Goal: Information Seeking & Learning: Learn about a topic

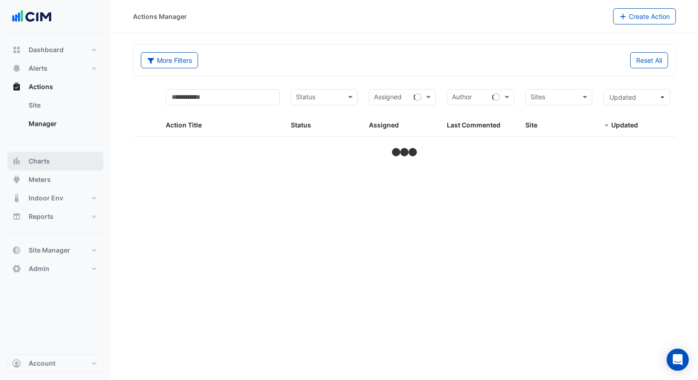
click at [75, 159] on button "Charts" at bounding box center [55, 161] width 96 height 18
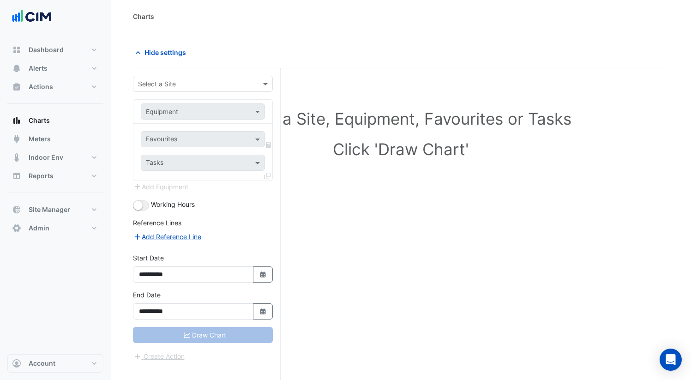
click at [221, 84] on input "text" at bounding box center [193, 84] width 111 height 10
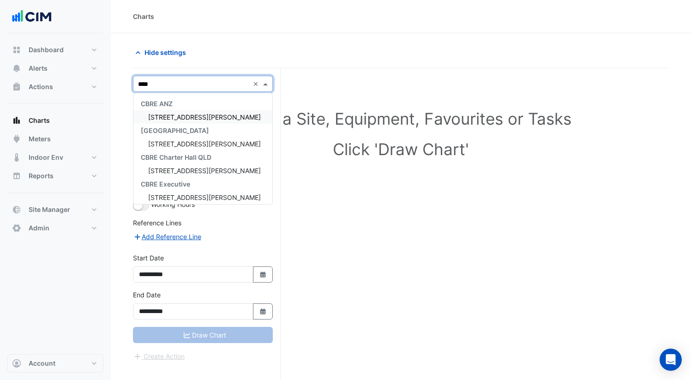
type input "*****"
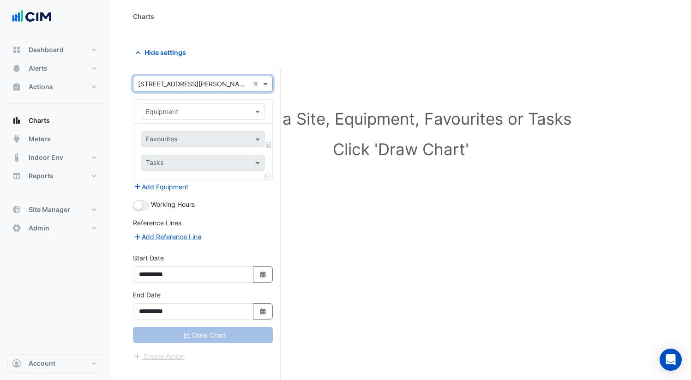
click at [199, 129] on div "Favourites Tasks" at bounding box center [202, 152] width 139 height 57
click at [209, 108] on input "text" at bounding box center [194, 112] width 96 height 10
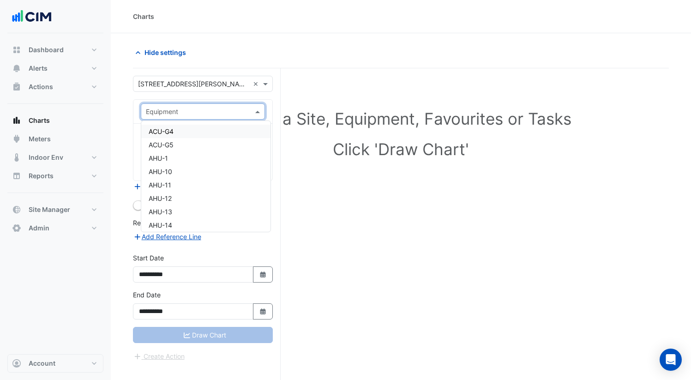
click at [209, 108] on input "text" at bounding box center [194, 112] width 96 height 10
drag, startPoint x: 316, startPoint y: 166, endPoint x: 156, endPoint y: 156, distance: 161.0
click at [316, 166] on div "Select a Site, Equipment, Favourites or Tasks Click 'Draw Chart'" at bounding box center [401, 135] width 525 height 113
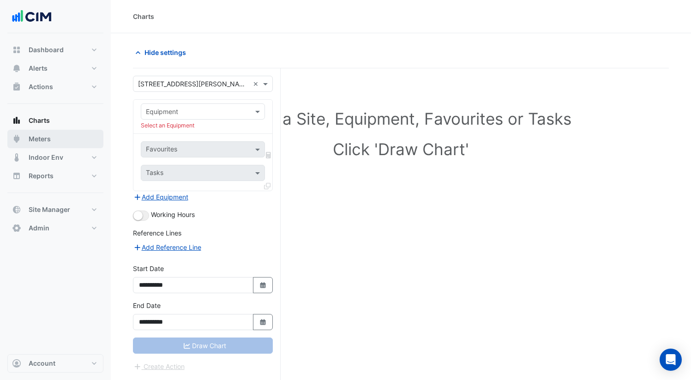
click at [53, 139] on button "Meters" at bounding box center [55, 139] width 96 height 18
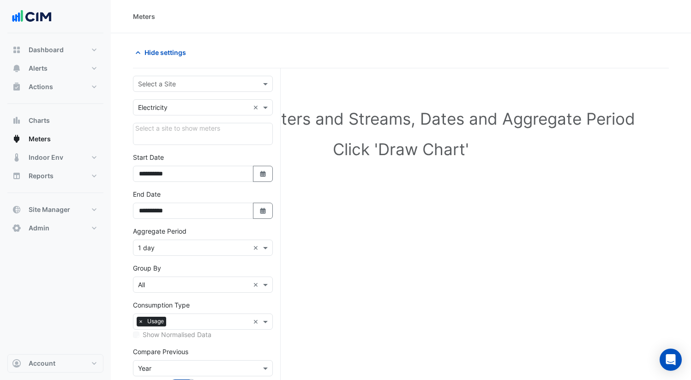
click at [198, 94] on form "**********" at bounding box center [203, 255] width 140 height 358
click at [199, 91] on div "Select a Site" at bounding box center [203, 84] width 140 height 16
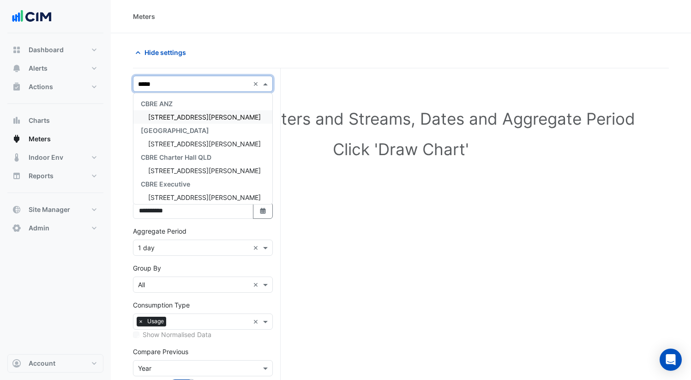
type input "******"
click at [193, 113] on div "69 Ann Street" at bounding box center [202, 116] width 139 height 13
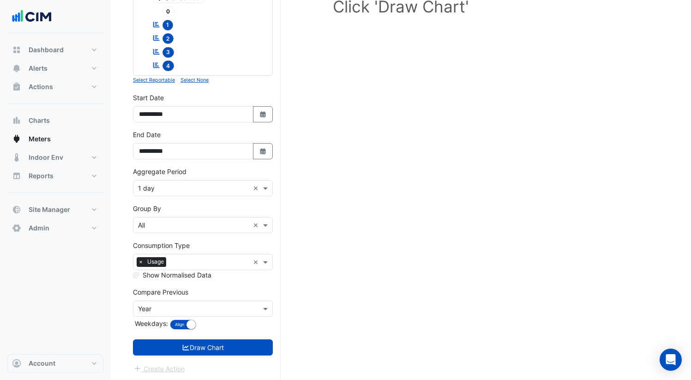
scroll to position [115, 0]
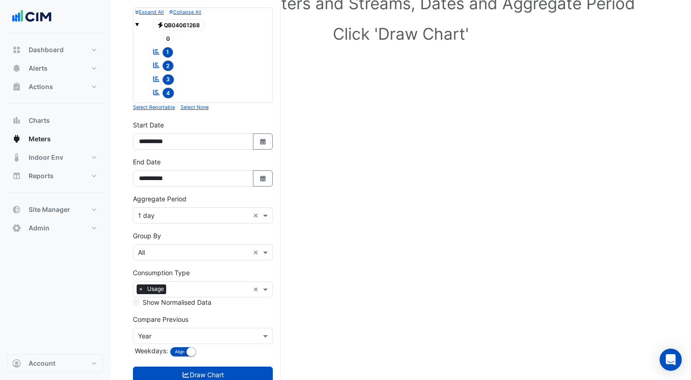
click at [232, 285] on input "text" at bounding box center [209, 290] width 79 height 10
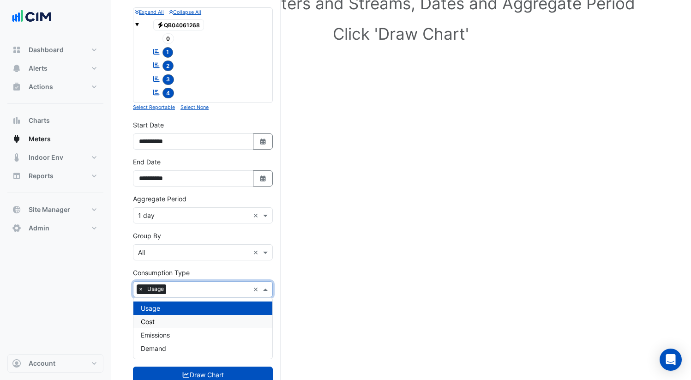
click at [214, 325] on div "Cost" at bounding box center [202, 321] width 139 height 13
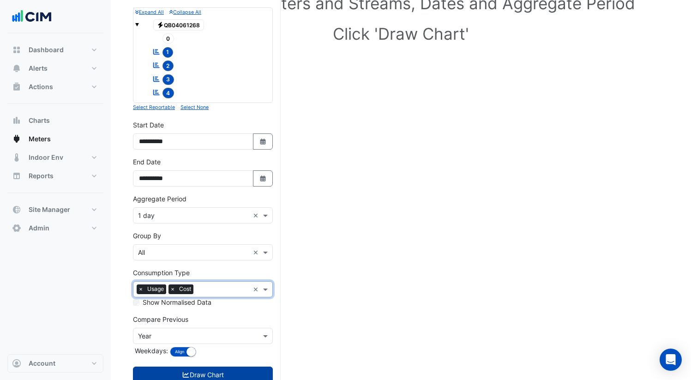
click at [248, 368] on button "Draw Chart" at bounding box center [203, 375] width 140 height 16
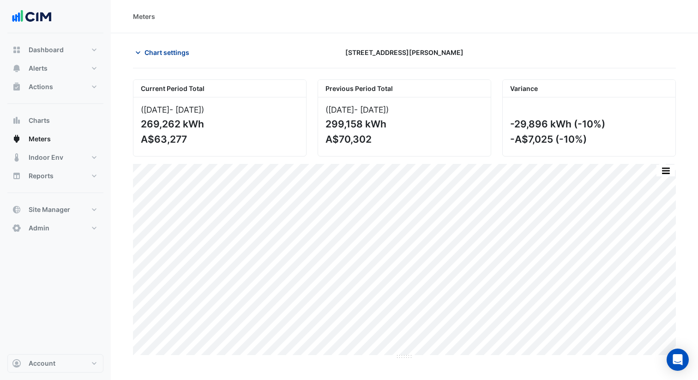
click at [189, 56] on span "Chart settings" at bounding box center [167, 53] width 45 height 10
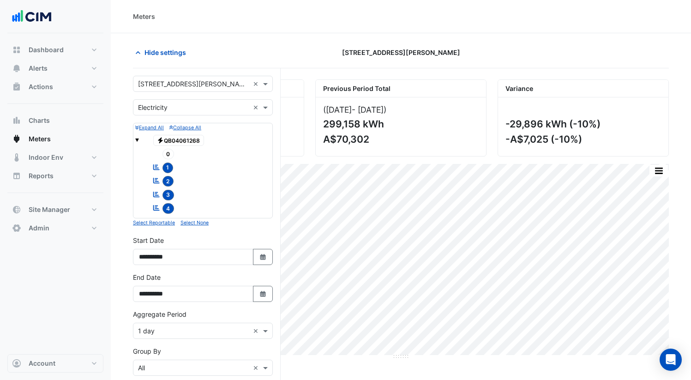
scroll to position [143, 0]
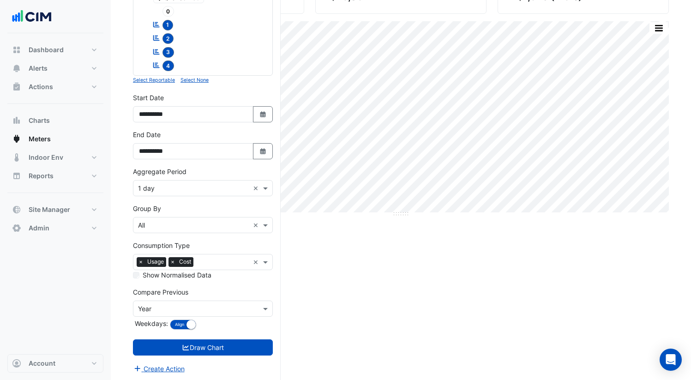
click at [334, 316] on div "Current Period Total (01 Aug 25 - 31 Aug 25 ) 269,262 kWh A$63,277 Previous Per…" at bounding box center [401, 159] width 536 height 445
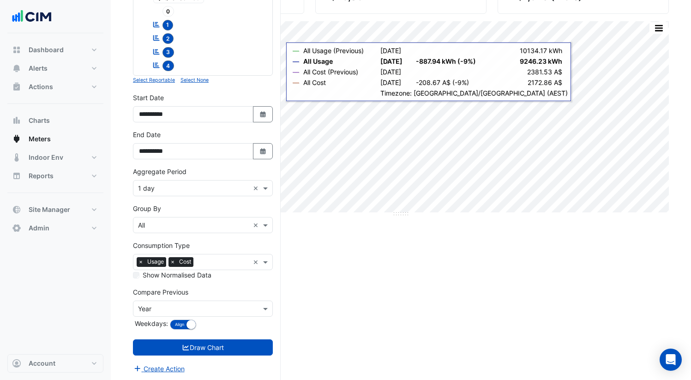
click at [449, 286] on div "Current Period Total (01 Aug 25 - 31 Aug 25 ) 269,262 kWh A$63,277 Previous Per…" at bounding box center [401, 159] width 536 height 445
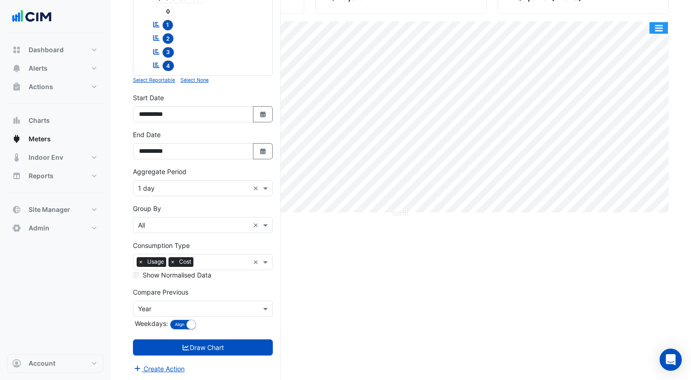
click at [657, 33] on button "button" at bounding box center [659, 28] width 18 height 12
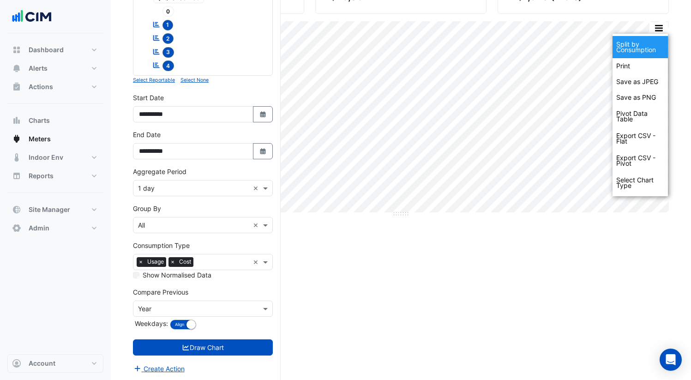
click at [653, 41] on div "Split by Consumption" at bounding box center [640, 47] width 55 height 22
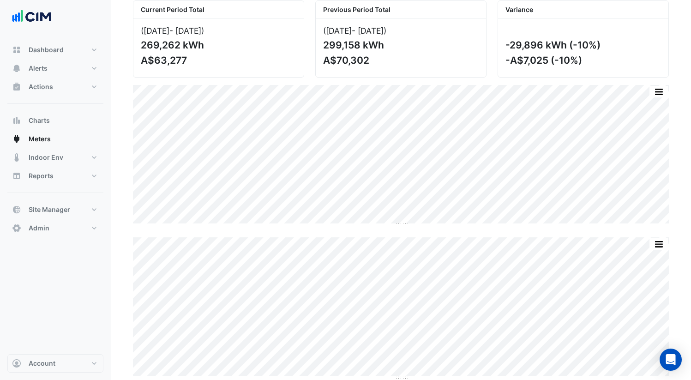
scroll to position [73, 0]
